Goal: Information Seeking & Learning: Check status

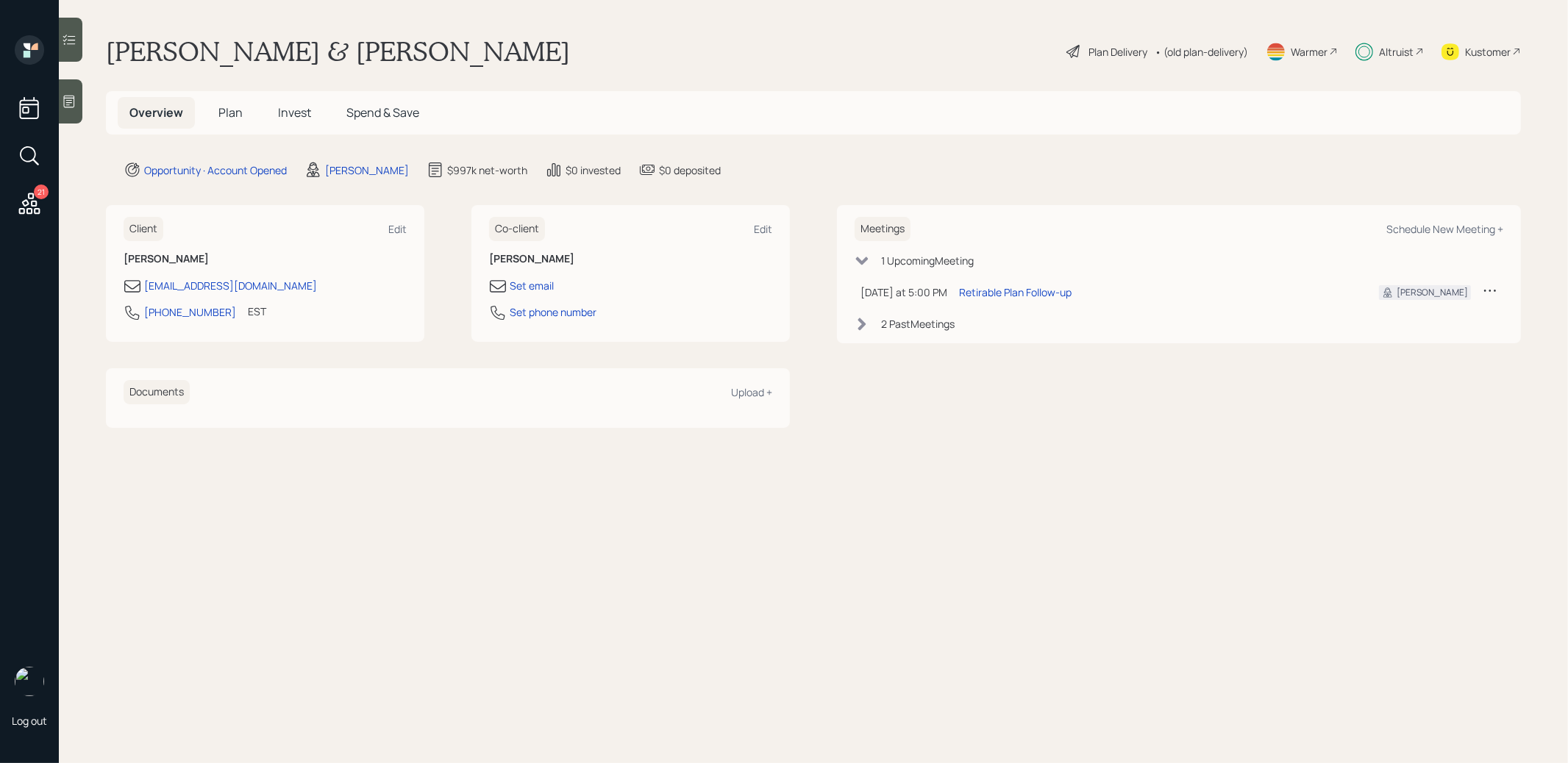
click at [288, 115] on span "Invest" at bounding box center [294, 113] width 33 height 16
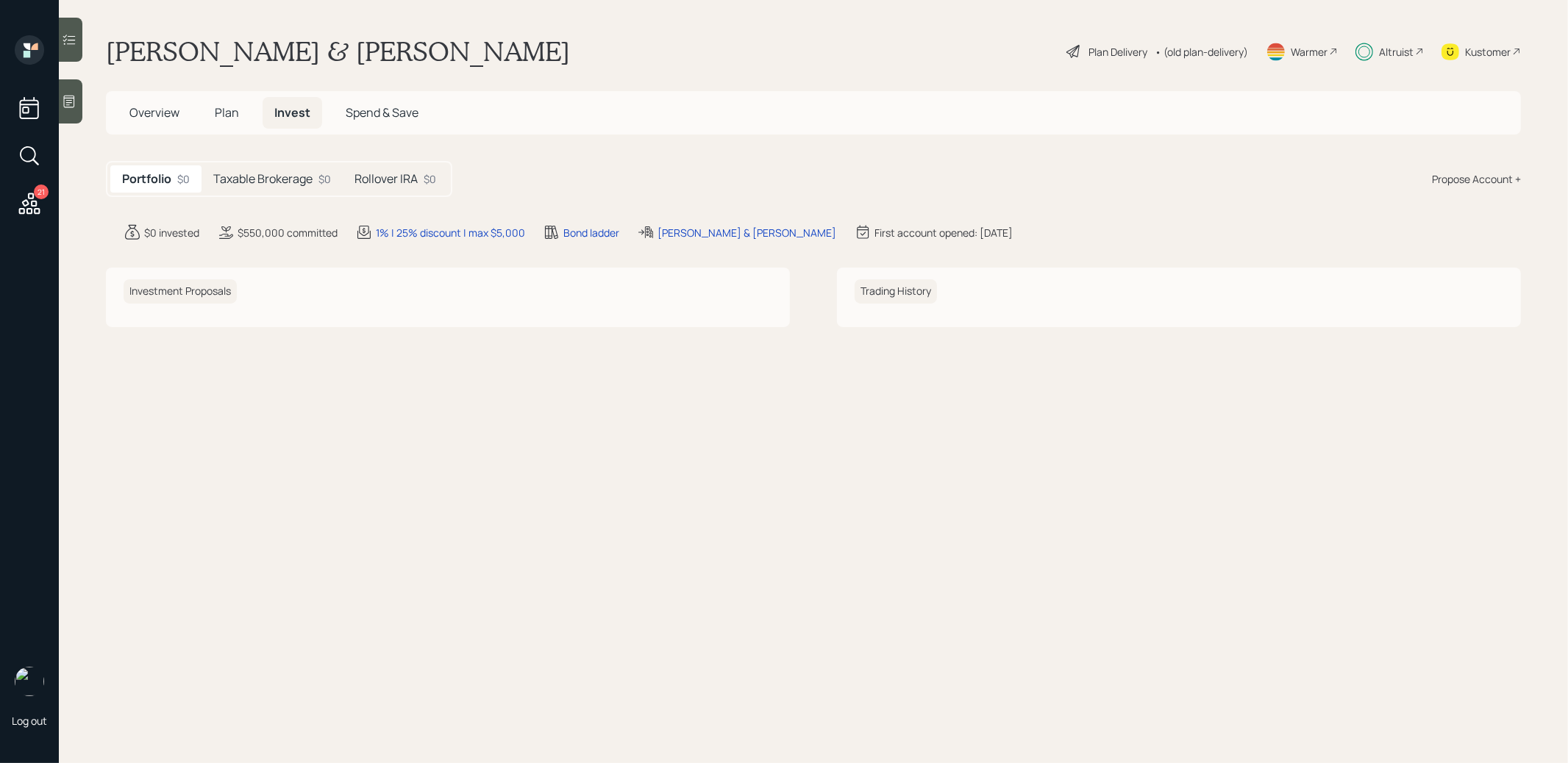
click at [300, 174] on h5 "Taxable Brokerage" at bounding box center [262, 179] width 99 height 14
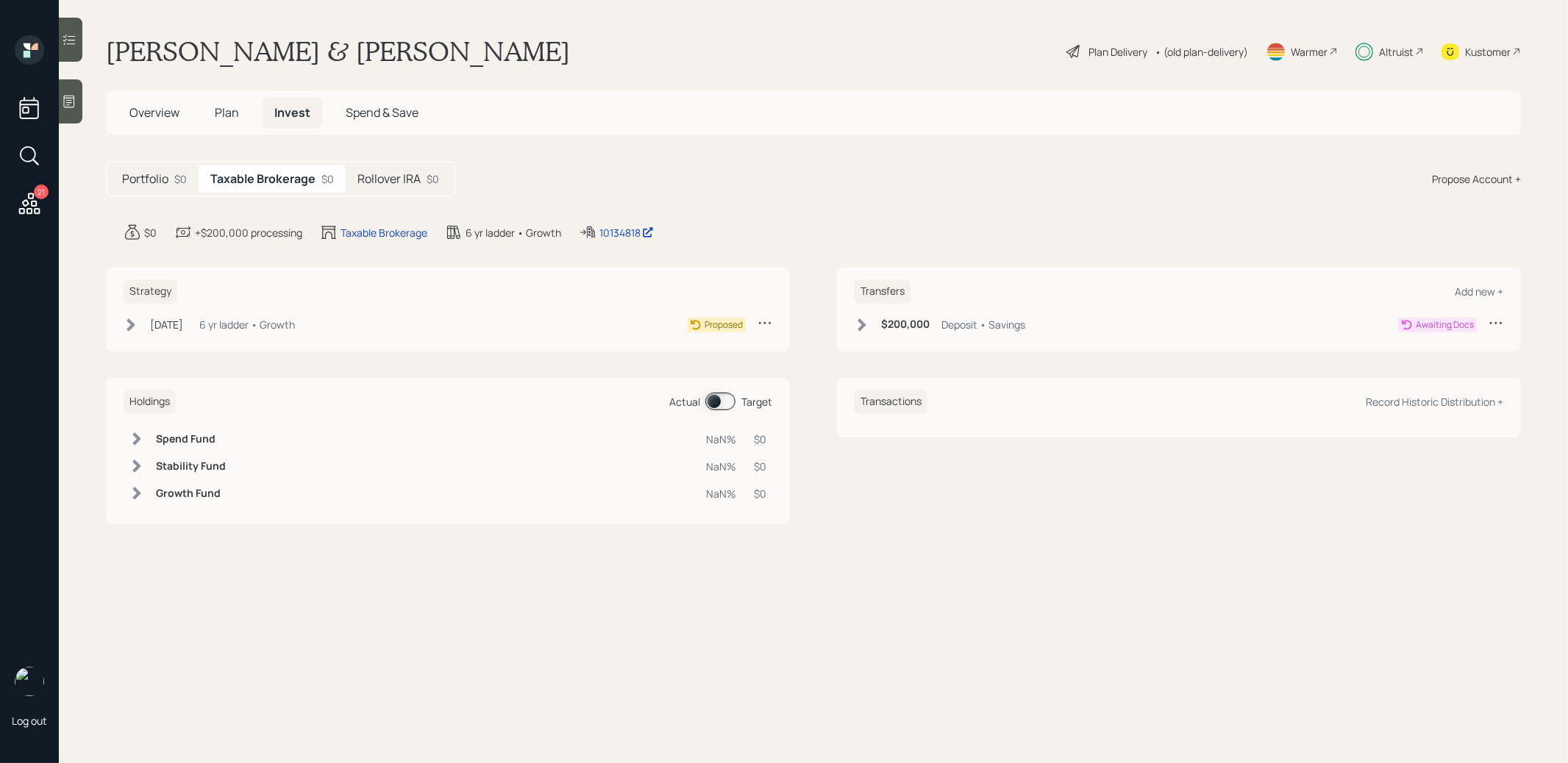
click at [380, 178] on h5 "Rollover IRA" at bounding box center [389, 179] width 63 height 14
click at [267, 173] on h5 "Taxable Brokerage" at bounding box center [260, 179] width 99 height 14
click at [714, 399] on span at bounding box center [721, 402] width 30 height 18
click at [724, 400] on span at bounding box center [721, 402] width 30 height 18
click at [225, 110] on span "Plan" at bounding box center [227, 113] width 25 height 16
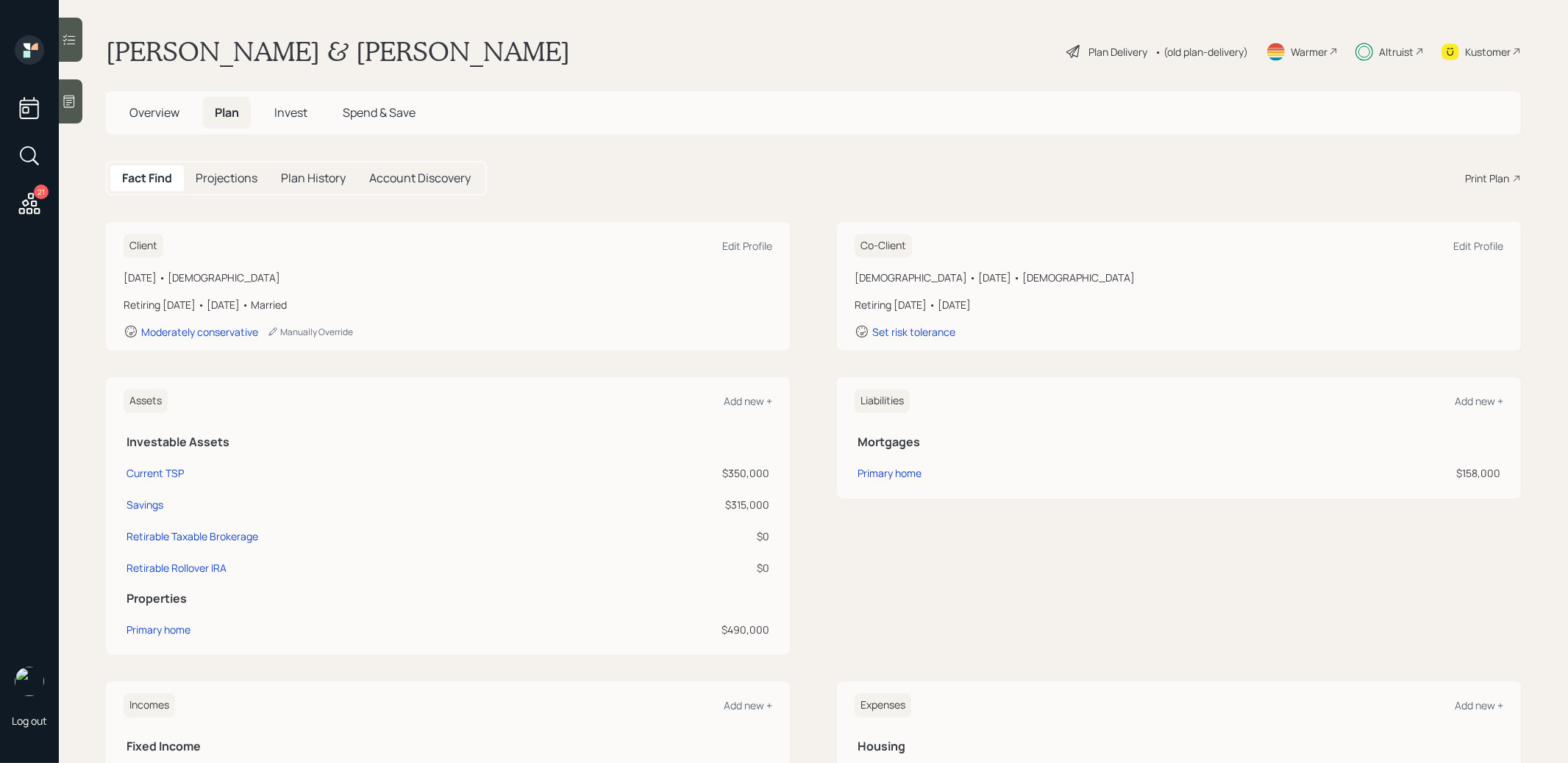
click at [290, 111] on span "Invest" at bounding box center [290, 113] width 33 height 16
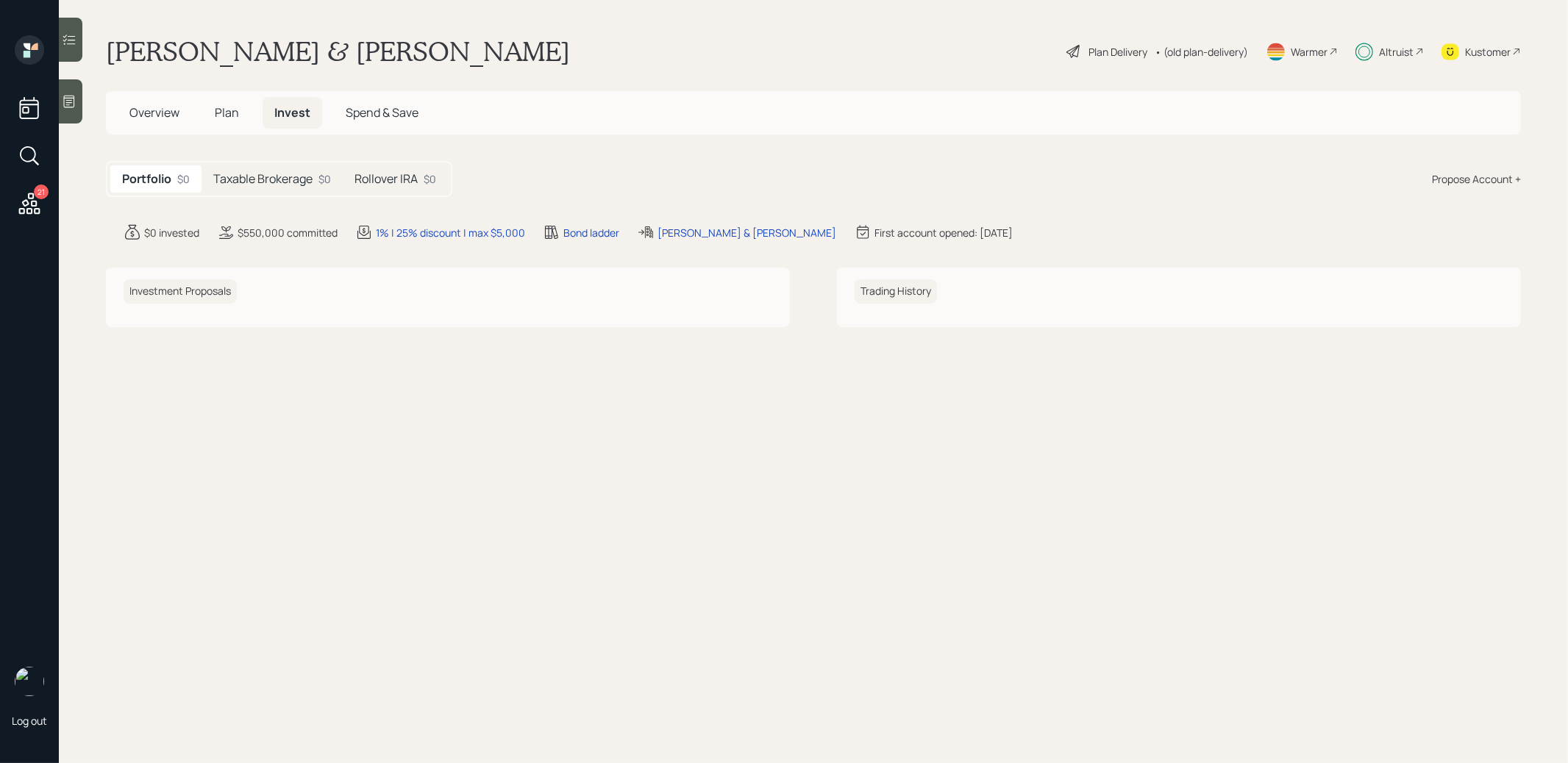
click at [288, 179] on h5 "Taxable Brokerage" at bounding box center [262, 179] width 99 height 14
